Goal: Task Accomplishment & Management: Use online tool/utility

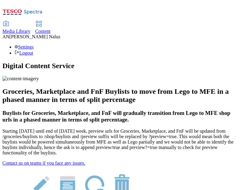
click at [39, 9] on icon at bounding box center [22, 14] width 40 height 13
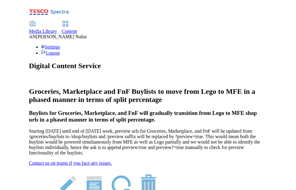
scroll to position [335, 0]
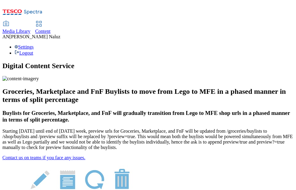
click at [247, 44] on div "Settings Logout" at bounding box center [147, 49] width 291 height 11
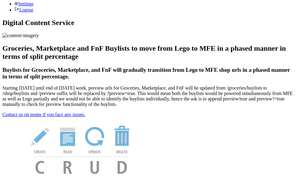
scroll to position [0, 0]
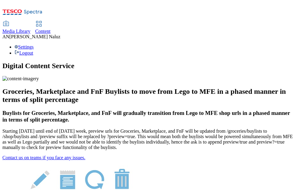
click at [37, 12] on icon at bounding box center [22, 14] width 40 height 13
click at [42, 11] on icon at bounding box center [22, 14] width 40 height 13
click at [283, 44] on div "Settings Logout" at bounding box center [147, 49] width 291 height 11
click at [264, 44] on li "Settings" at bounding box center [153, 46] width 279 height 5
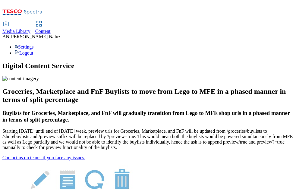
click at [286, 44] on div "Settings Logout" at bounding box center [147, 49] width 291 height 11
click at [283, 44] on div "Settings Logout" at bounding box center [147, 49] width 291 height 11
click at [38, 10] on icon at bounding box center [22, 14] width 40 height 13
click at [225, 14] on div "Media Library Content AN [PERSON_NAME] Settings Logout" at bounding box center [147, 28] width 291 height 53
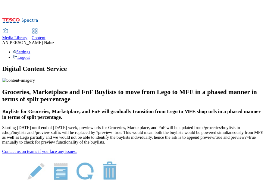
scroll to position [56, 0]
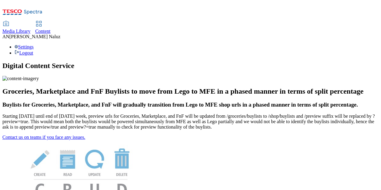
click at [51, 29] on span "Content" at bounding box center [42, 31] width 15 height 5
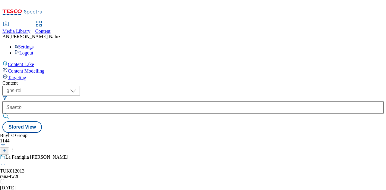
click at [294, 86] on div "( optional ) ghs-roi ghs-uk ghs-roi Stored View" at bounding box center [192, 109] width 381 height 47
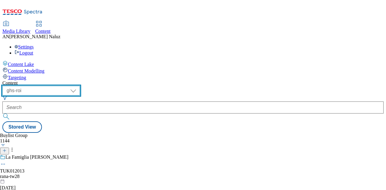
click at [80, 86] on select "ghs-roi ghs-uk" at bounding box center [40, 91] width 77 height 10
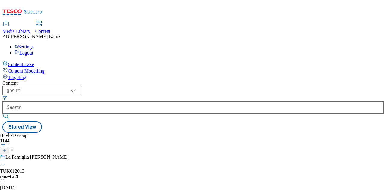
click at [210, 133] on div "Buylist Group 1144 La Famiglia Rana TUK012013 rana-tw28 1 Sept 2025 11:14 am Br…" at bounding box center [192, 133] width 381 height 0
click at [206, 133] on div "Buylist Group 1144 La Famiglia Rana TUK012013 rana-tw28 1 Sept 2025 11:14 am Br…" at bounding box center [192, 133] width 381 height 0
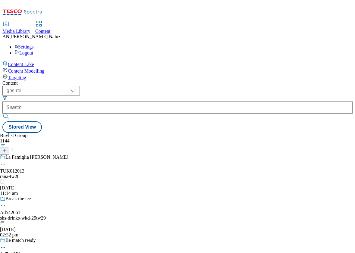
drag, startPoint x: 203, startPoint y: 3, endPoint x: 191, endPoint y: 107, distance: 104.7
click at [191, 133] on div "Buylist Group 1144 La Famiglia Rana TUK012013 rana-tw28 1 Sept 2025 11:14 am Br…" at bounding box center [177, 133] width 350 height 0
click at [80, 86] on select "ghs-roi ghs-uk" at bounding box center [40, 91] width 77 height 10
select select "ghs-uk"
click at [78, 86] on select "ghs-roi ghs-uk" at bounding box center [40, 91] width 77 height 10
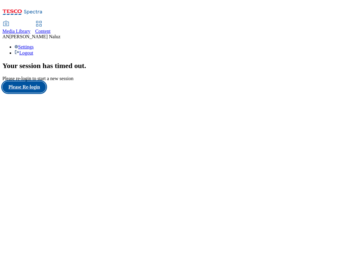
click at [46, 93] on button "Please Re-login" at bounding box center [23, 86] width 43 height 11
